Goal: Transaction & Acquisition: Obtain resource

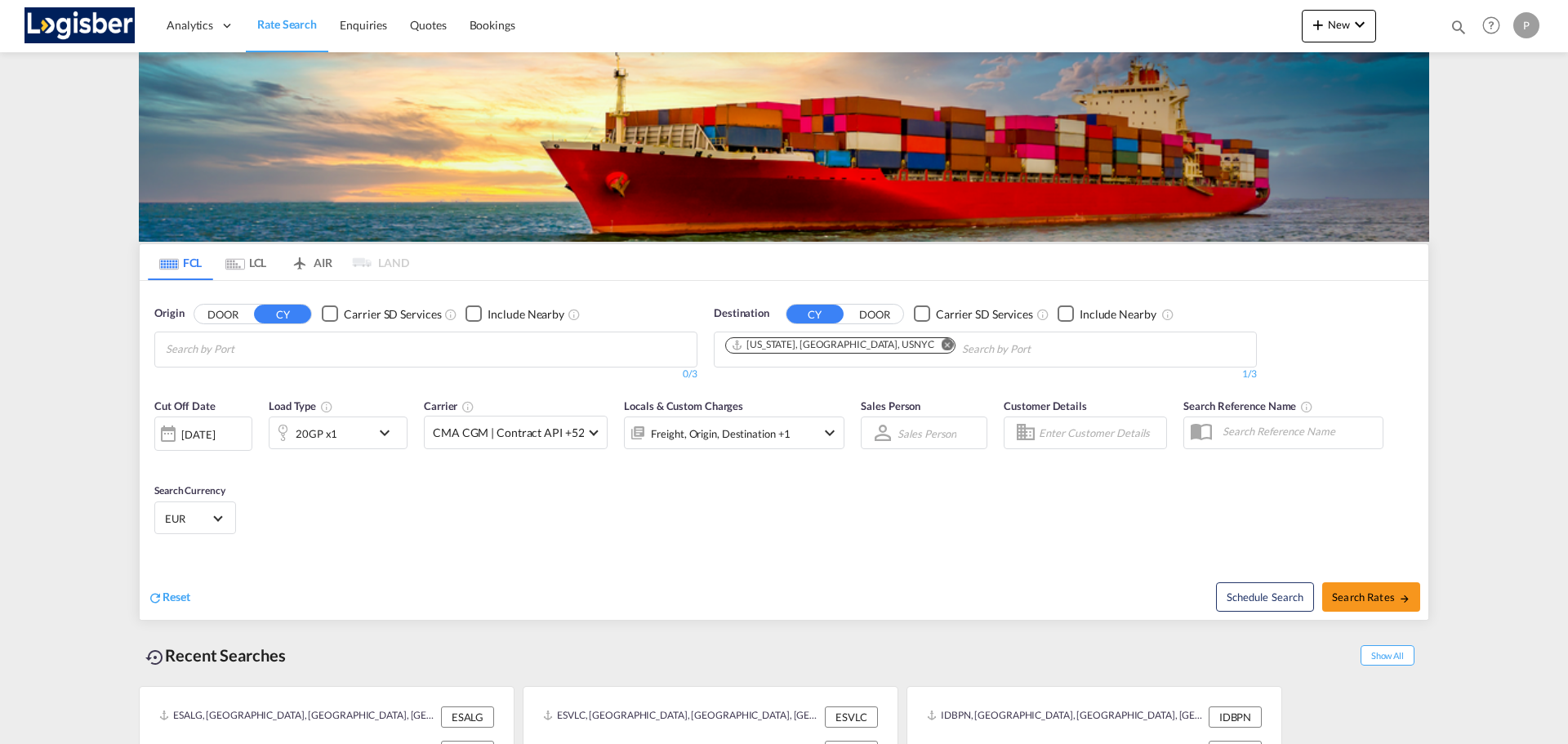
click at [942, 345] on md-icon "Remove" at bounding box center [948, 344] width 12 height 12
click at [497, 354] on body "Analytics Dashboard Rate Search Enquiries Quotes Bookings" at bounding box center [784, 372] width 1568 height 744
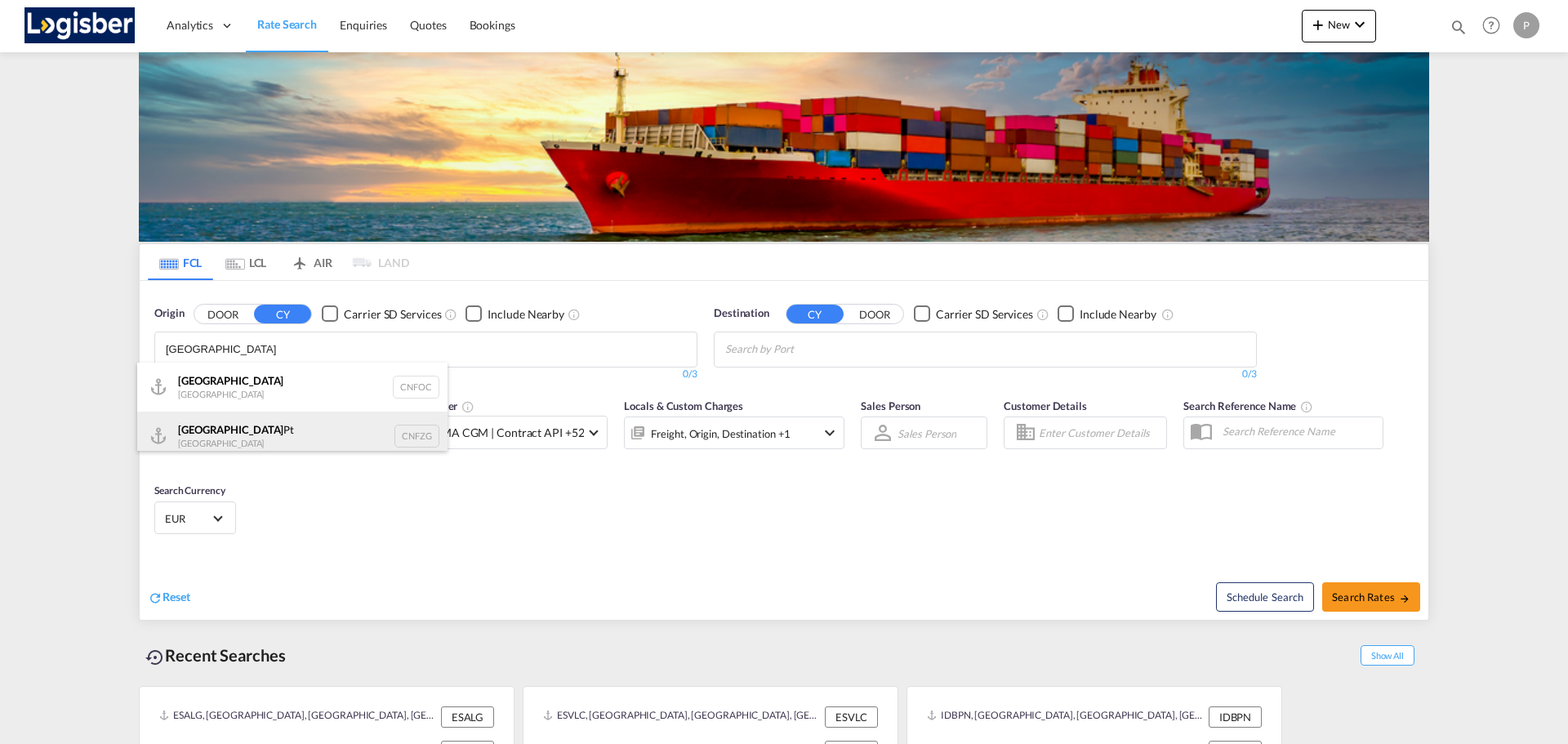
type input "[GEOGRAPHIC_DATA]"
click at [273, 420] on div "Fuzhou Pt [GEOGRAPHIC_DATA] CNFZG" at bounding box center [292, 436] width 311 height 49
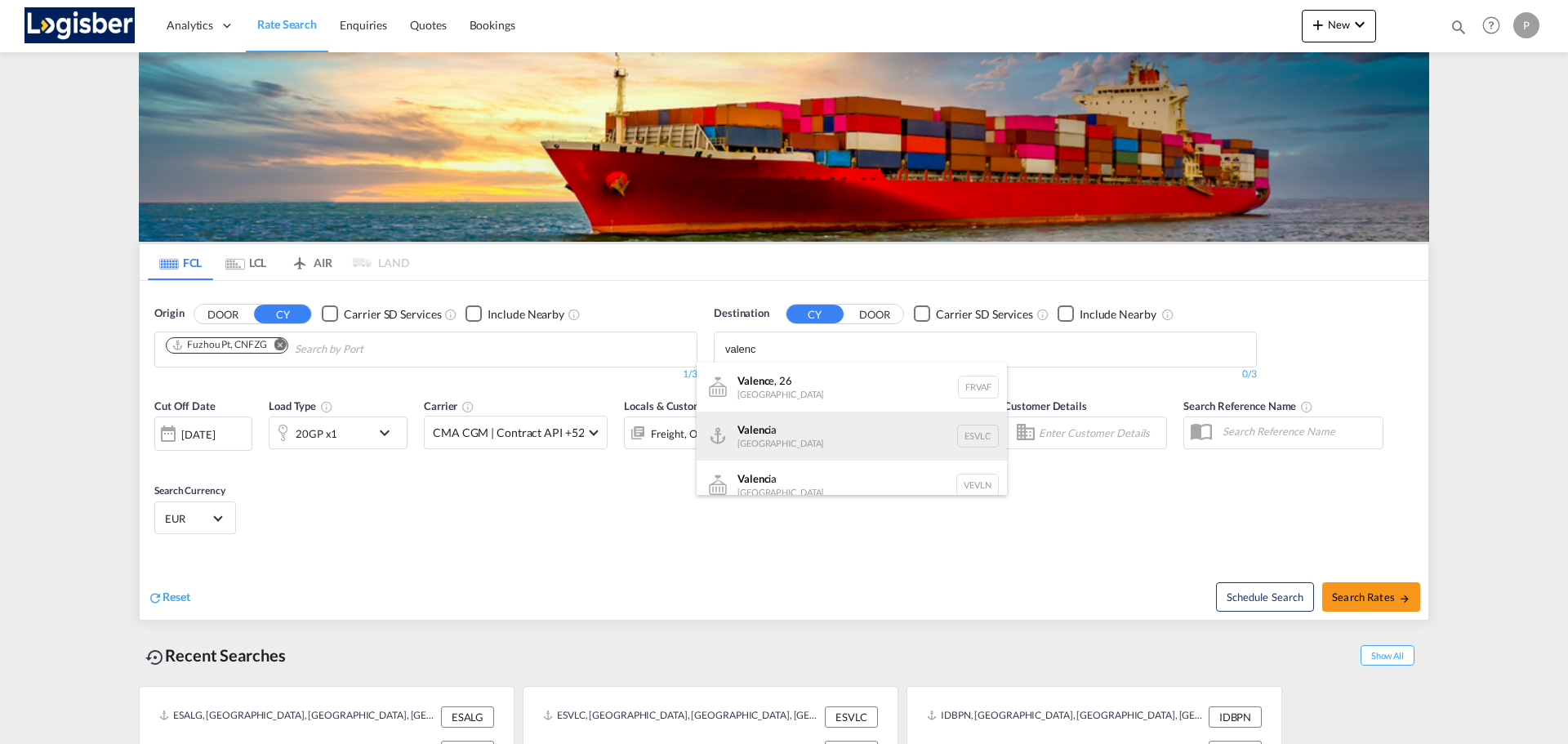
type input "valenc"
click at [827, 437] on div "Valenc ia [GEOGRAPHIC_DATA] ESVLC" at bounding box center [852, 436] width 311 height 49
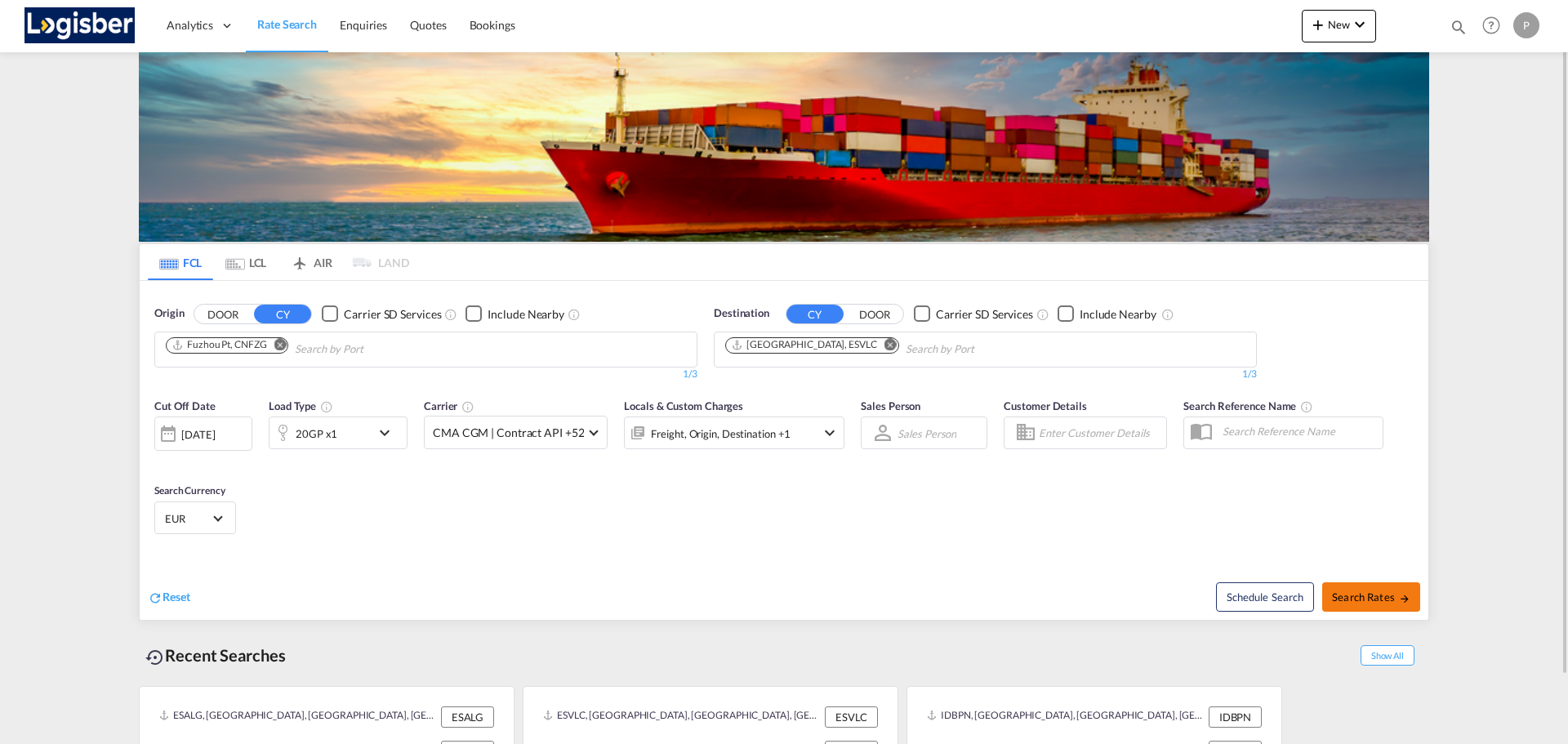
click at [1391, 590] on span "Search Rates" at bounding box center [1371, 597] width 78 height 13
type input "CNFZG to ESVLC / [DATE]"
